Goal: Information Seeking & Learning: Check status

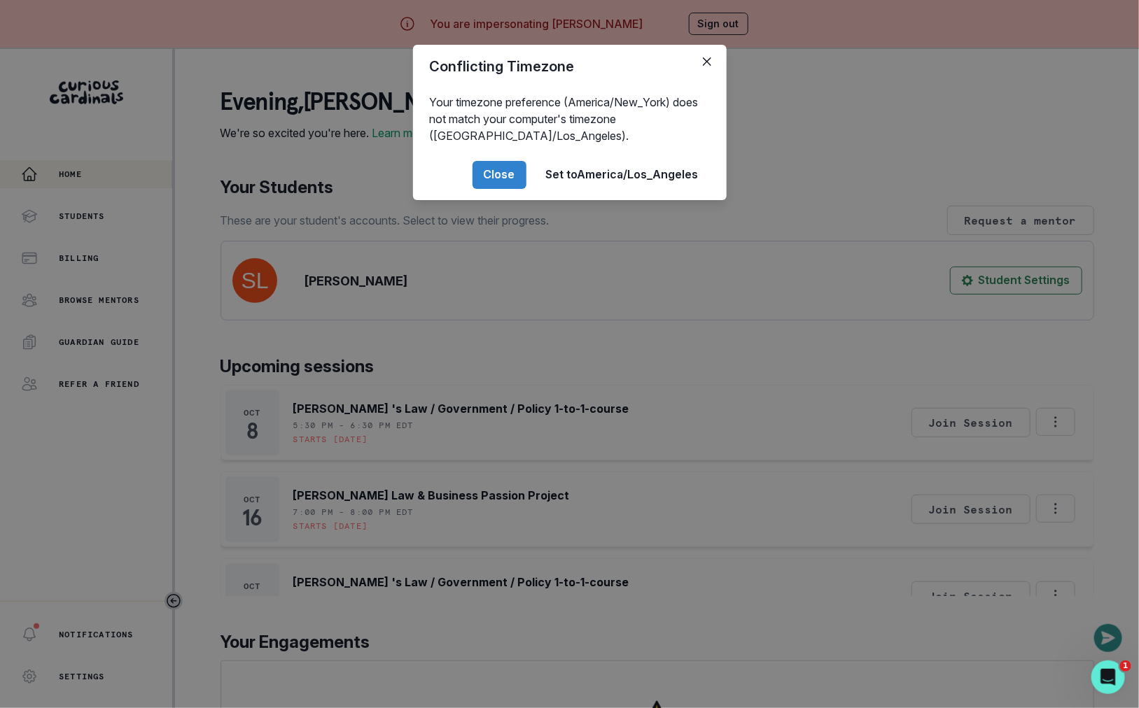
click at [349, 461] on div "Conflicting Timezone Your timezone preference (America/New_York) does not match…" at bounding box center [569, 354] width 1139 height 708
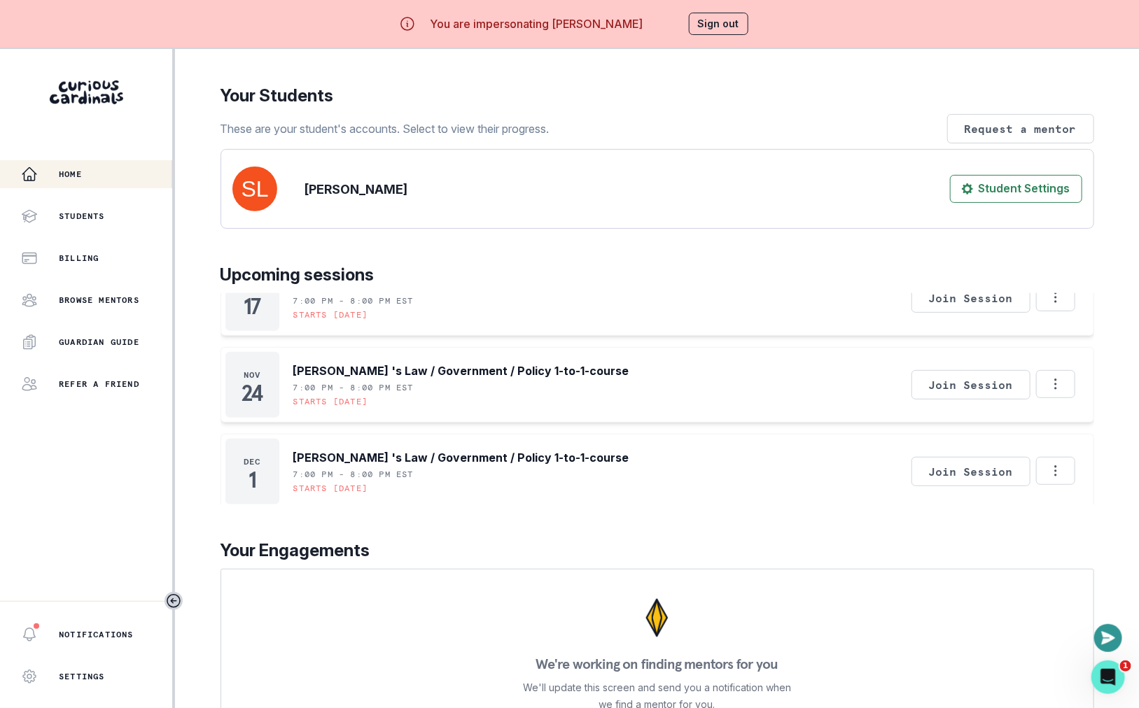
scroll to position [49, 0]
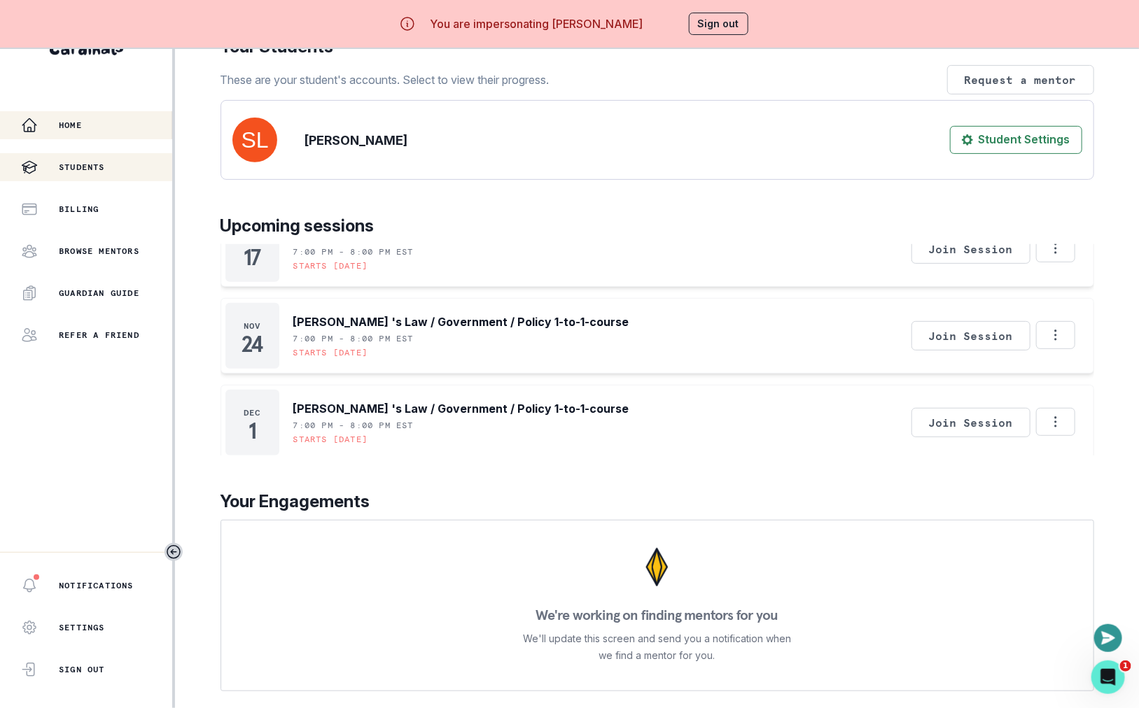
click at [93, 171] on p "Students" at bounding box center [82, 167] width 46 height 11
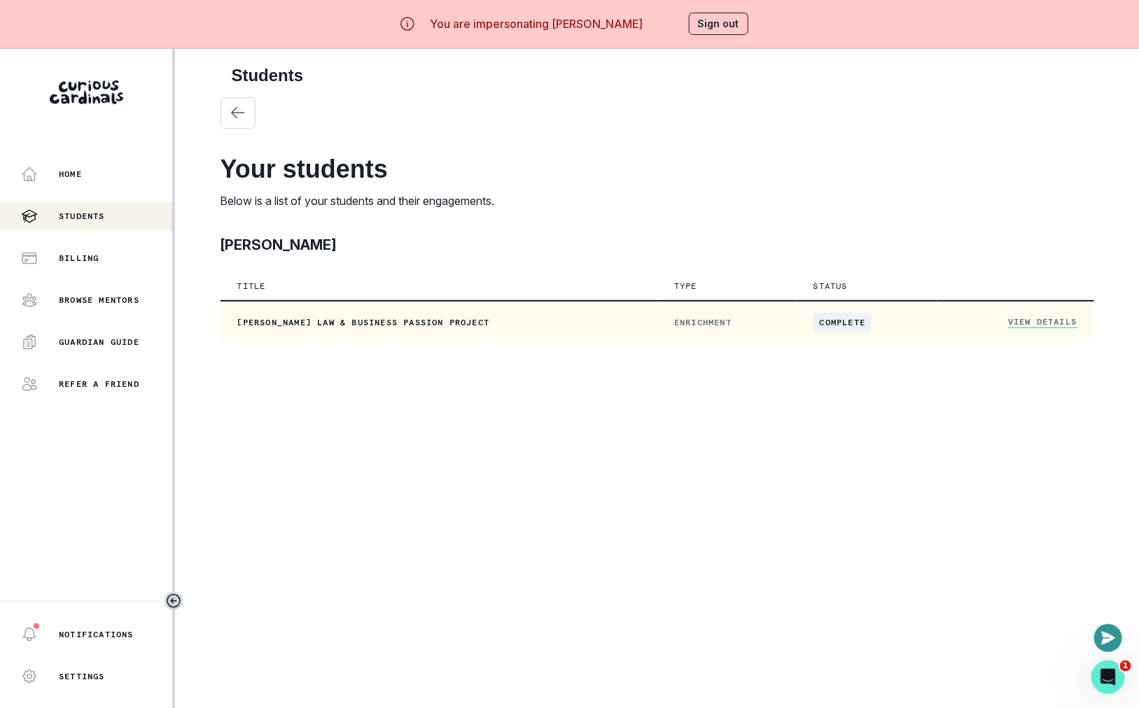
click at [1039, 318] on link "View Details" at bounding box center [1042, 322] width 69 height 12
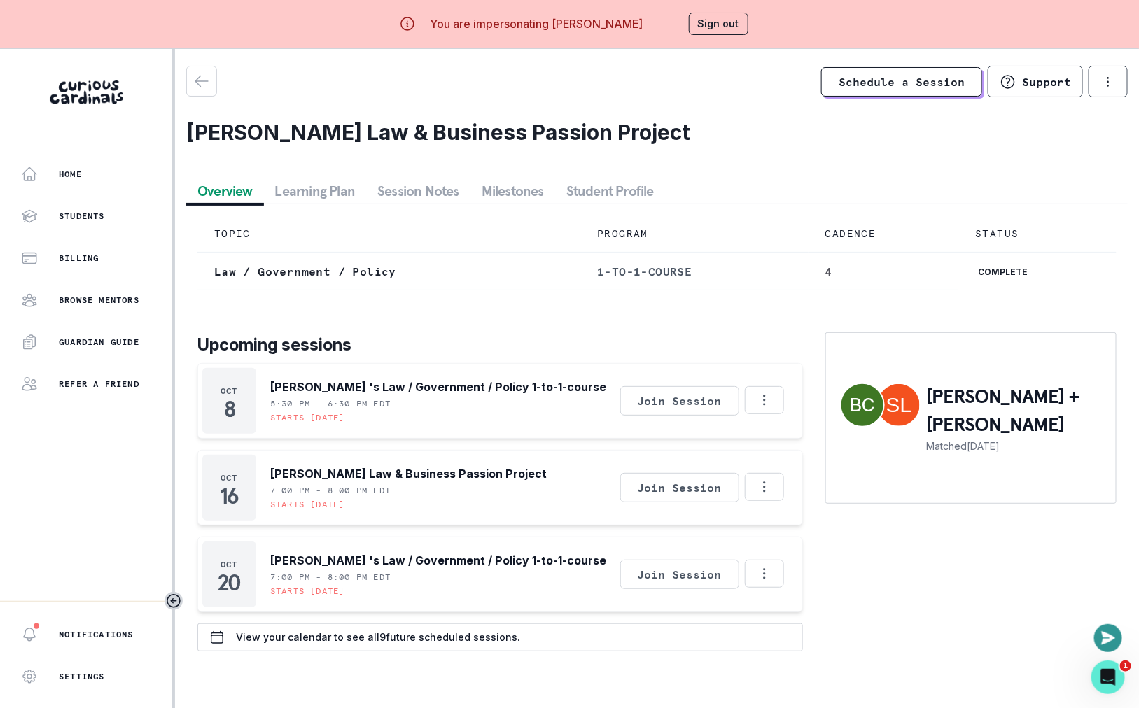
click at [982, 409] on p "[PERSON_NAME] + [PERSON_NAME]" at bounding box center [1014, 411] width 175 height 56
click at [397, 204] on div "TOPIC PROGRAM CADENCE STATUS Law / Government / Policy 1-to-1-course 4 complete…" at bounding box center [656, 433] width 941 height 458
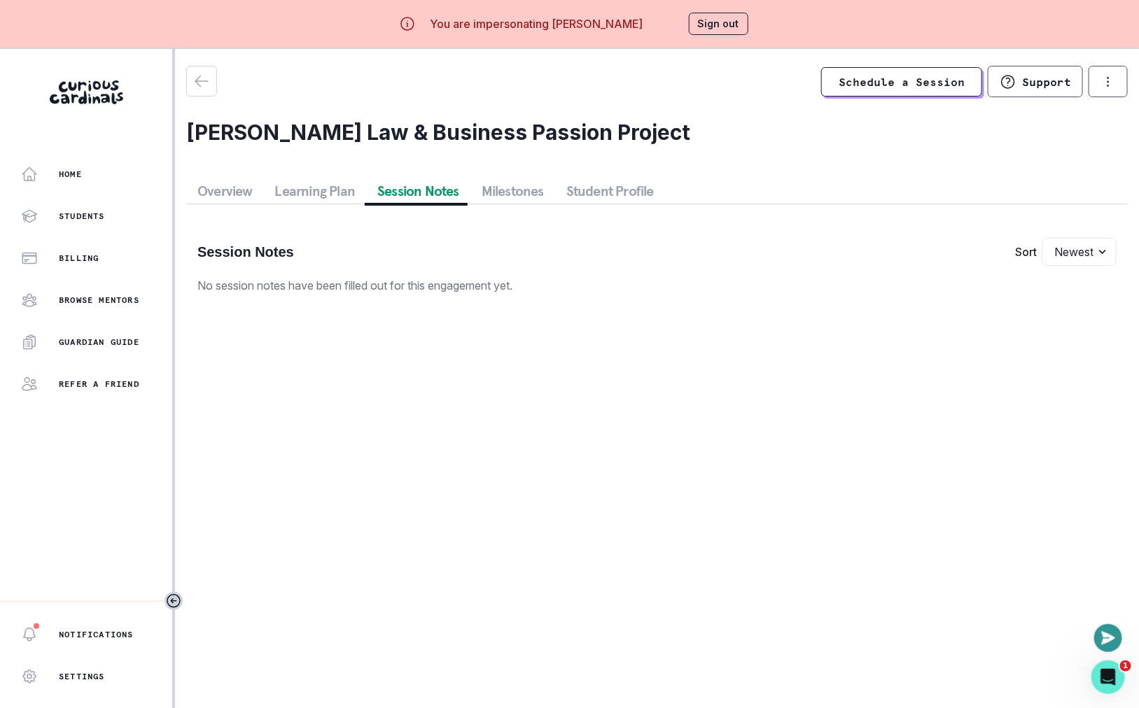
click at [396, 181] on button "Session Notes" at bounding box center [418, 190] width 104 height 25
click at [224, 192] on button "Overview" at bounding box center [225, 190] width 78 height 25
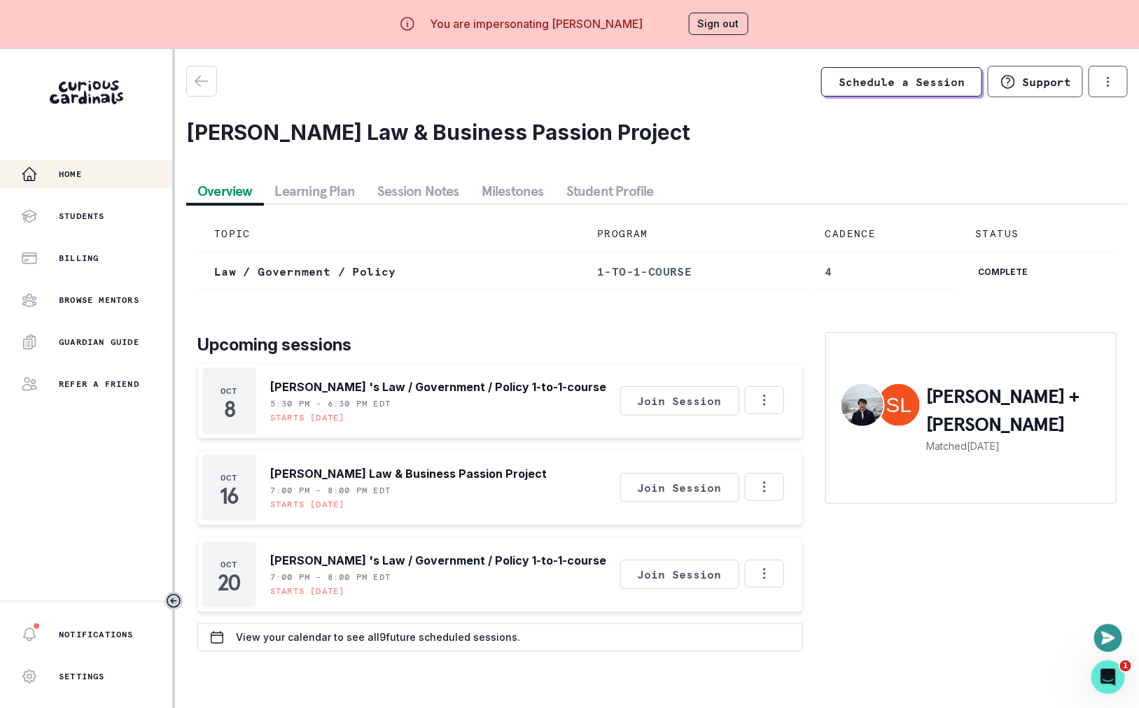
click at [101, 177] on div "Home" at bounding box center [96, 174] width 151 height 17
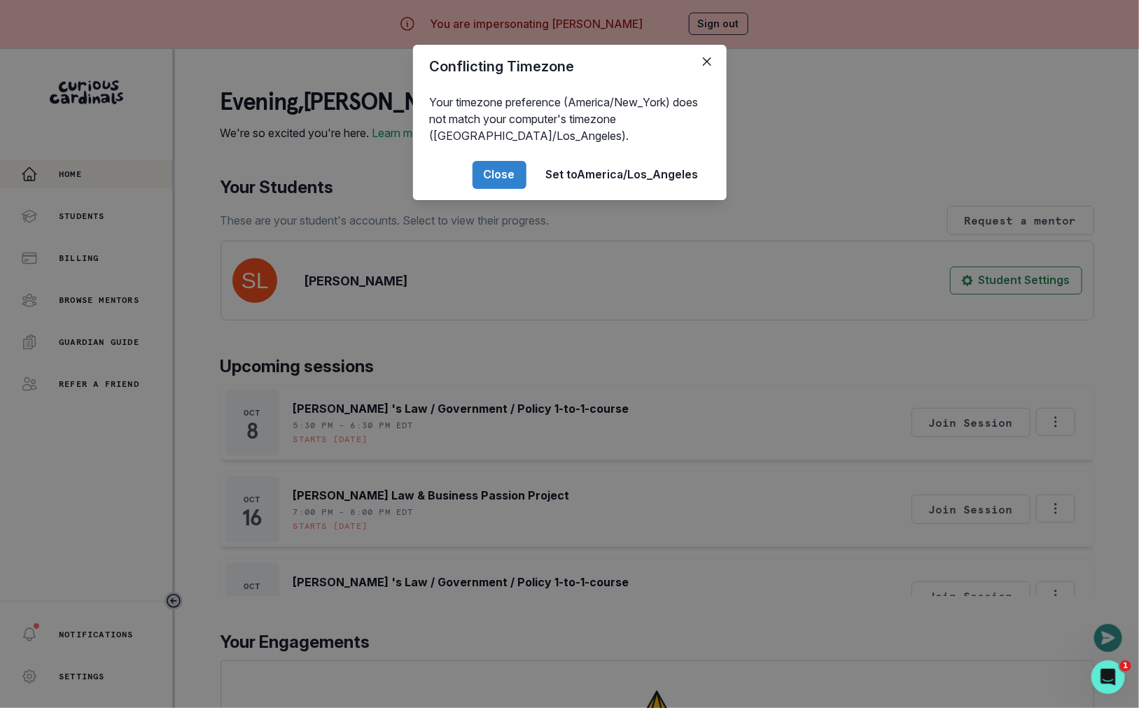
click at [521, 279] on div "Conflicting Timezone Your timezone preference (America/New_York) does not match…" at bounding box center [569, 354] width 1139 height 708
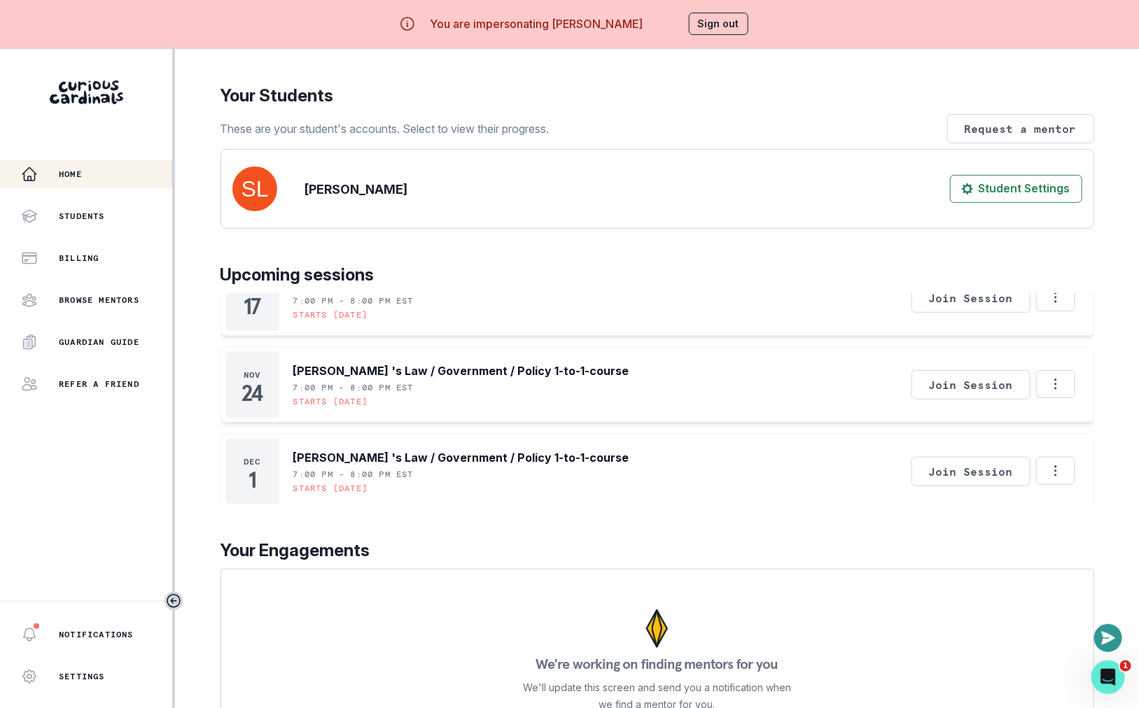
scroll to position [49, 0]
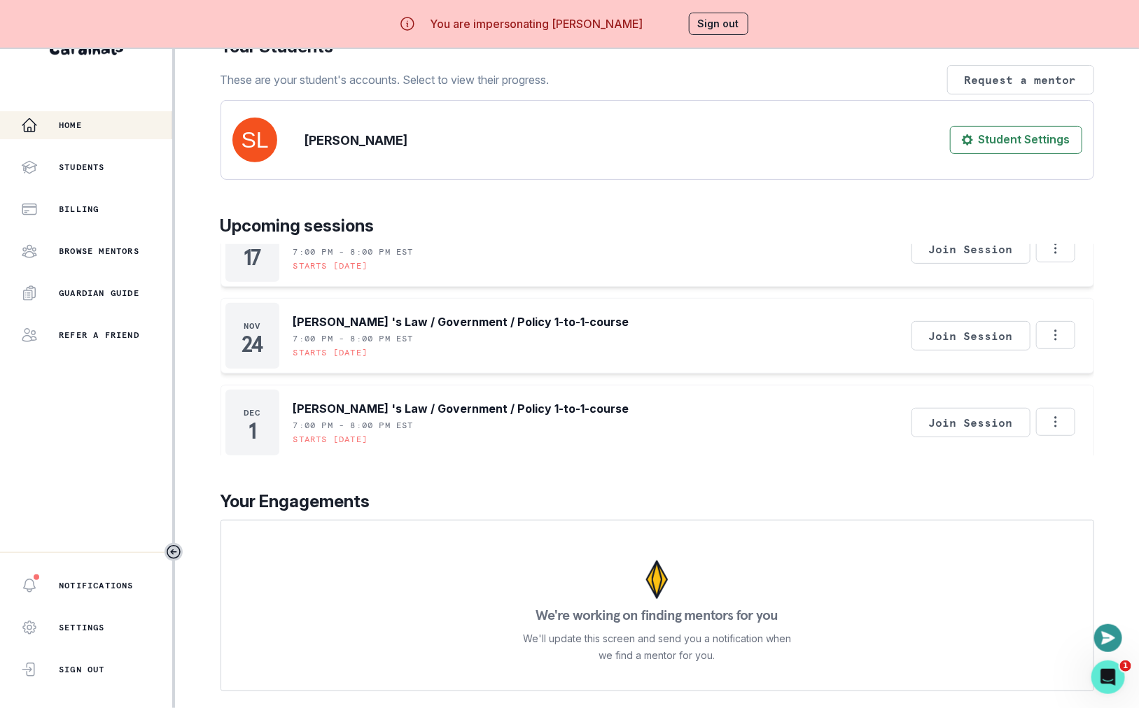
click at [125, 148] on div "Home Students Billing Browse Mentors Guardian Guide Refer a friend" at bounding box center [86, 230] width 172 height 238
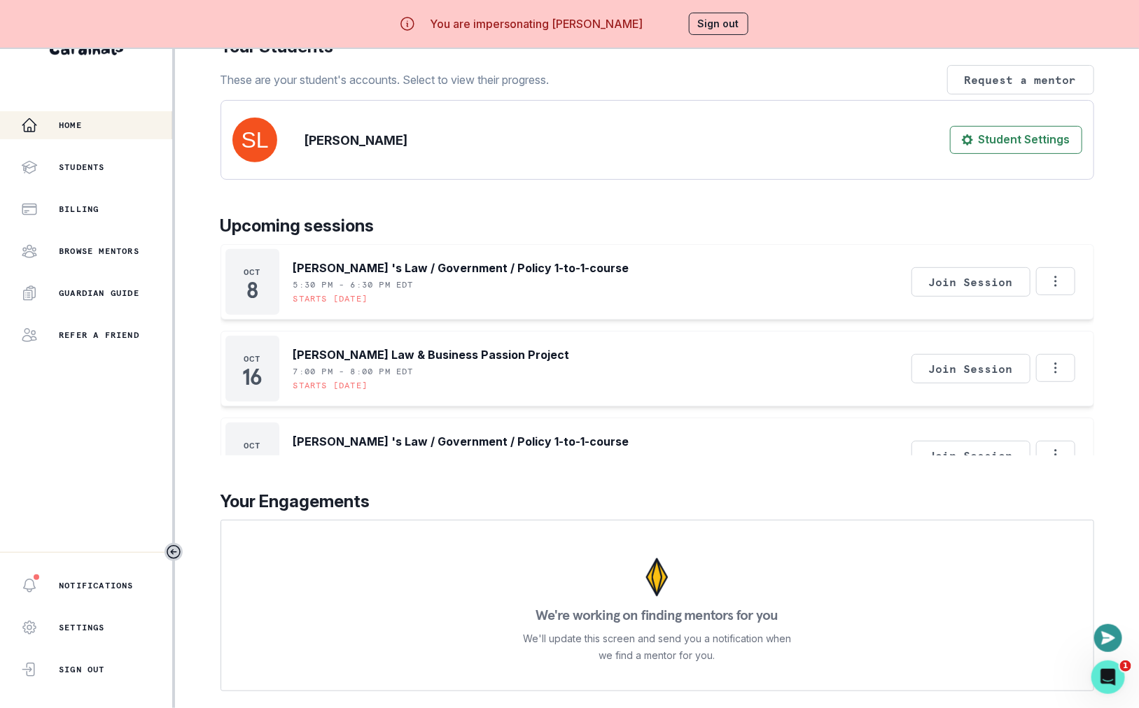
scroll to position [0, 0]
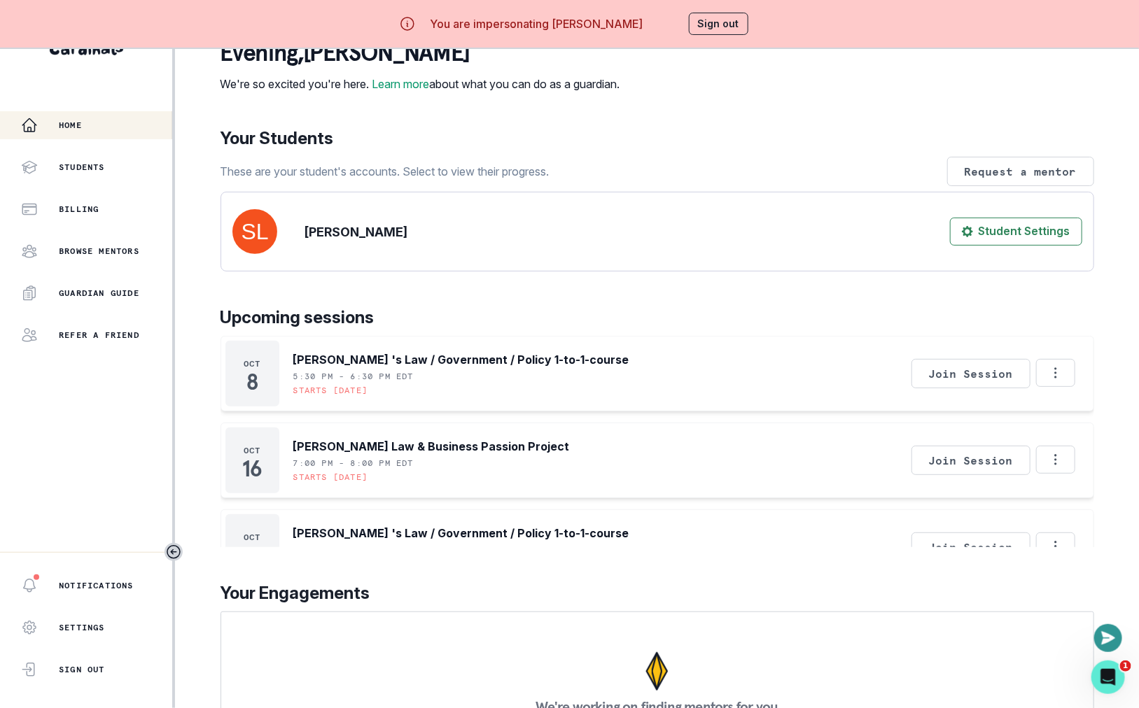
click at [735, 15] on button "Sign out" at bounding box center [718, 24] width 59 height 22
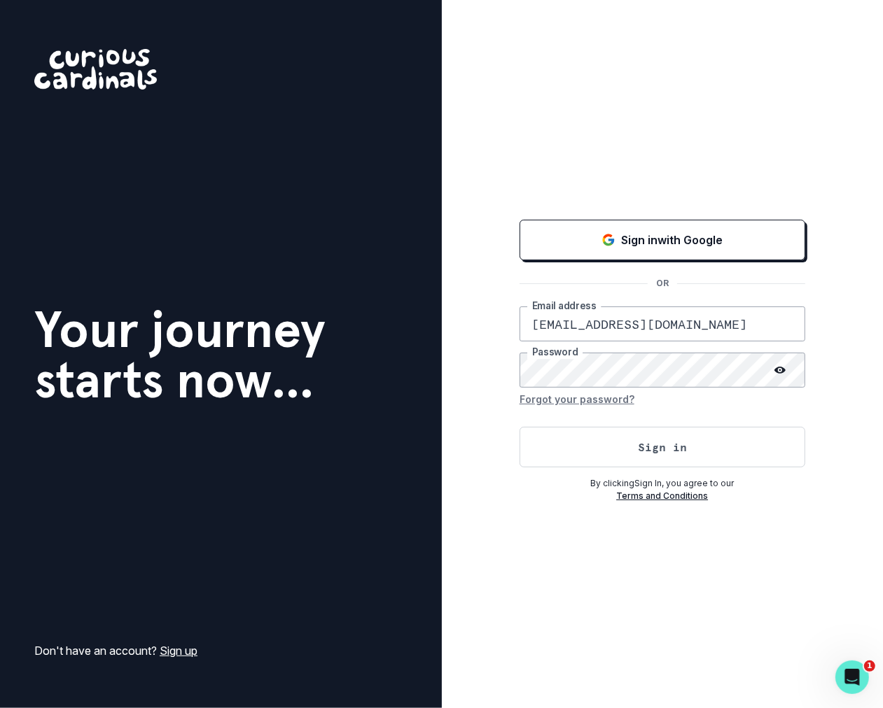
click at [641, 477] on p "By clicking Sign In , you agree to our" at bounding box center [662, 483] width 286 height 13
click at [641, 448] on button "Sign in" at bounding box center [662, 447] width 286 height 41
